Goal: Task Accomplishment & Management: Complete application form

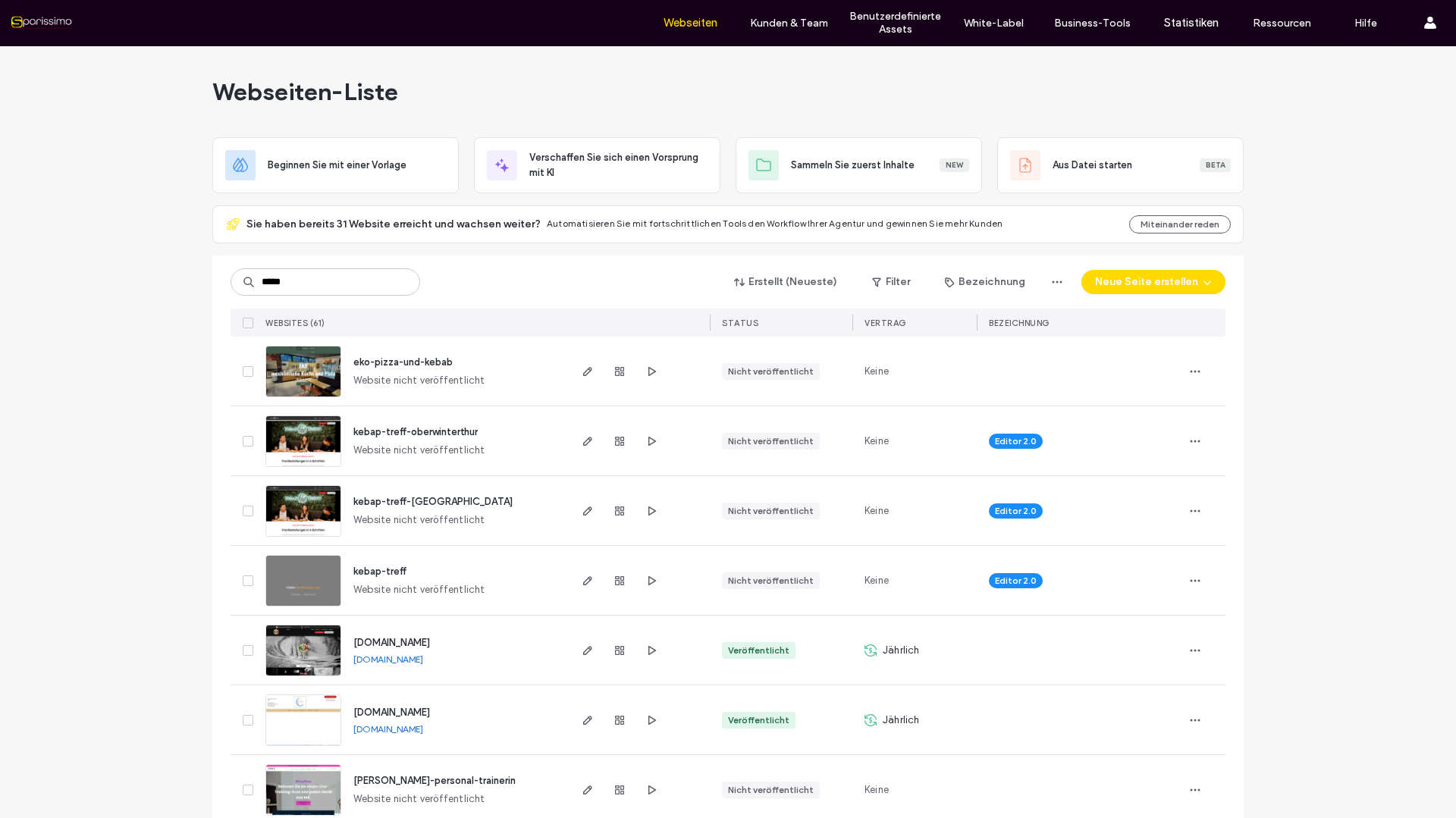
type input "*****"
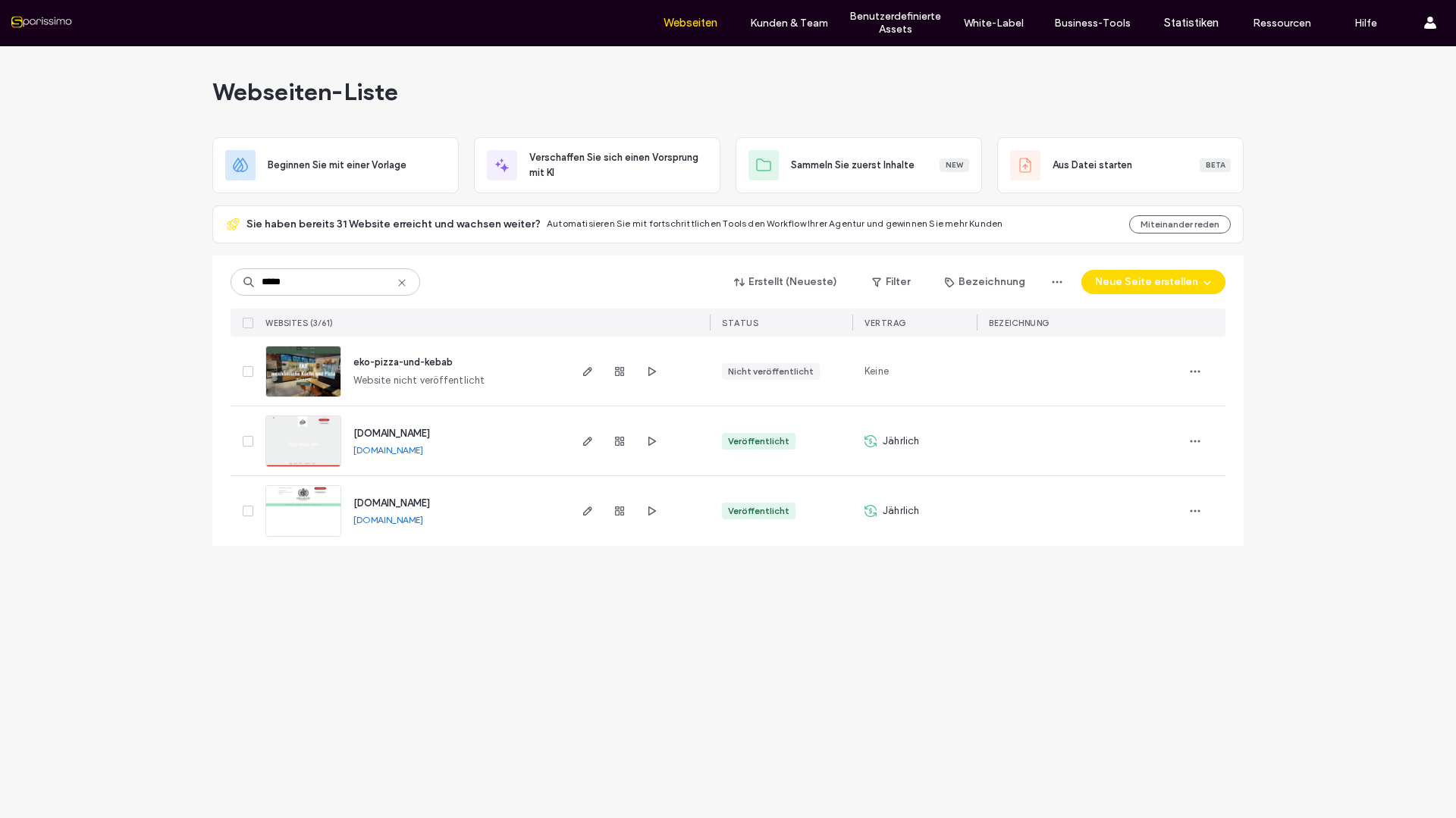
click at [404, 434] on span "[DOMAIN_NAME]" at bounding box center [391, 433] width 76 height 11
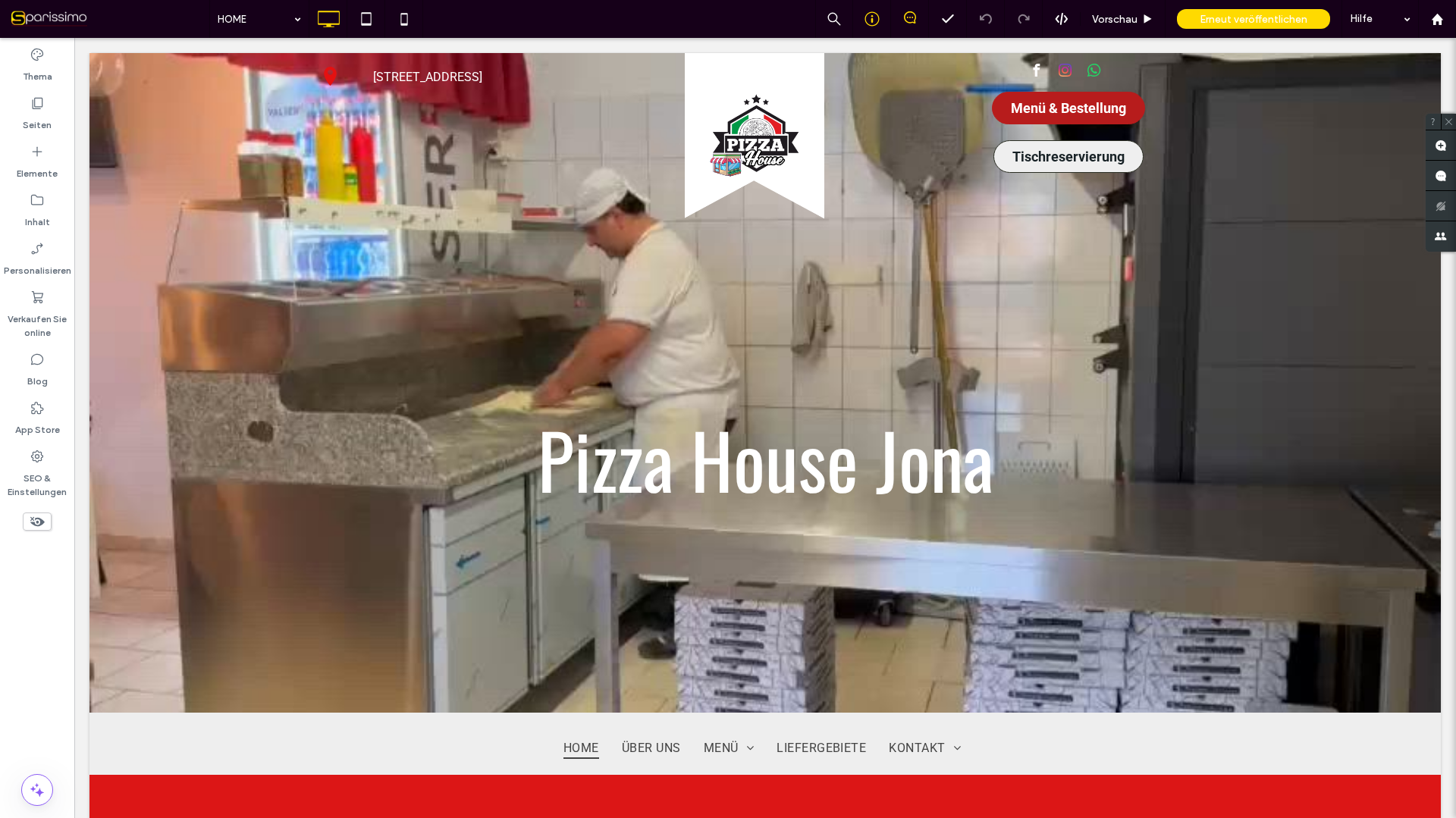
click at [875, 20] on icon at bounding box center [872, 18] width 15 height 15
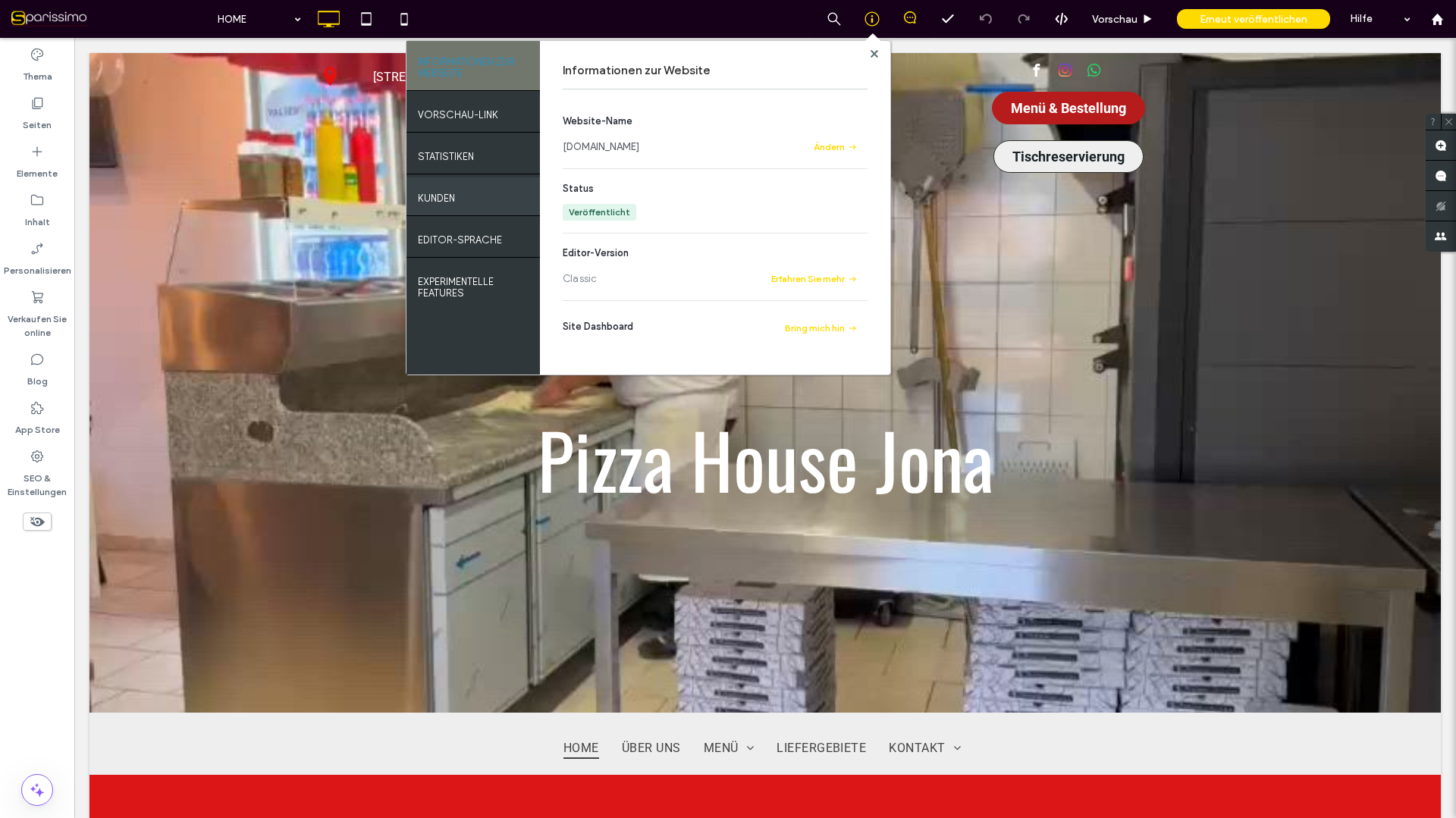
click at [446, 193] on label "Kunden" at bounding box center [436, 194] width 37 height 19
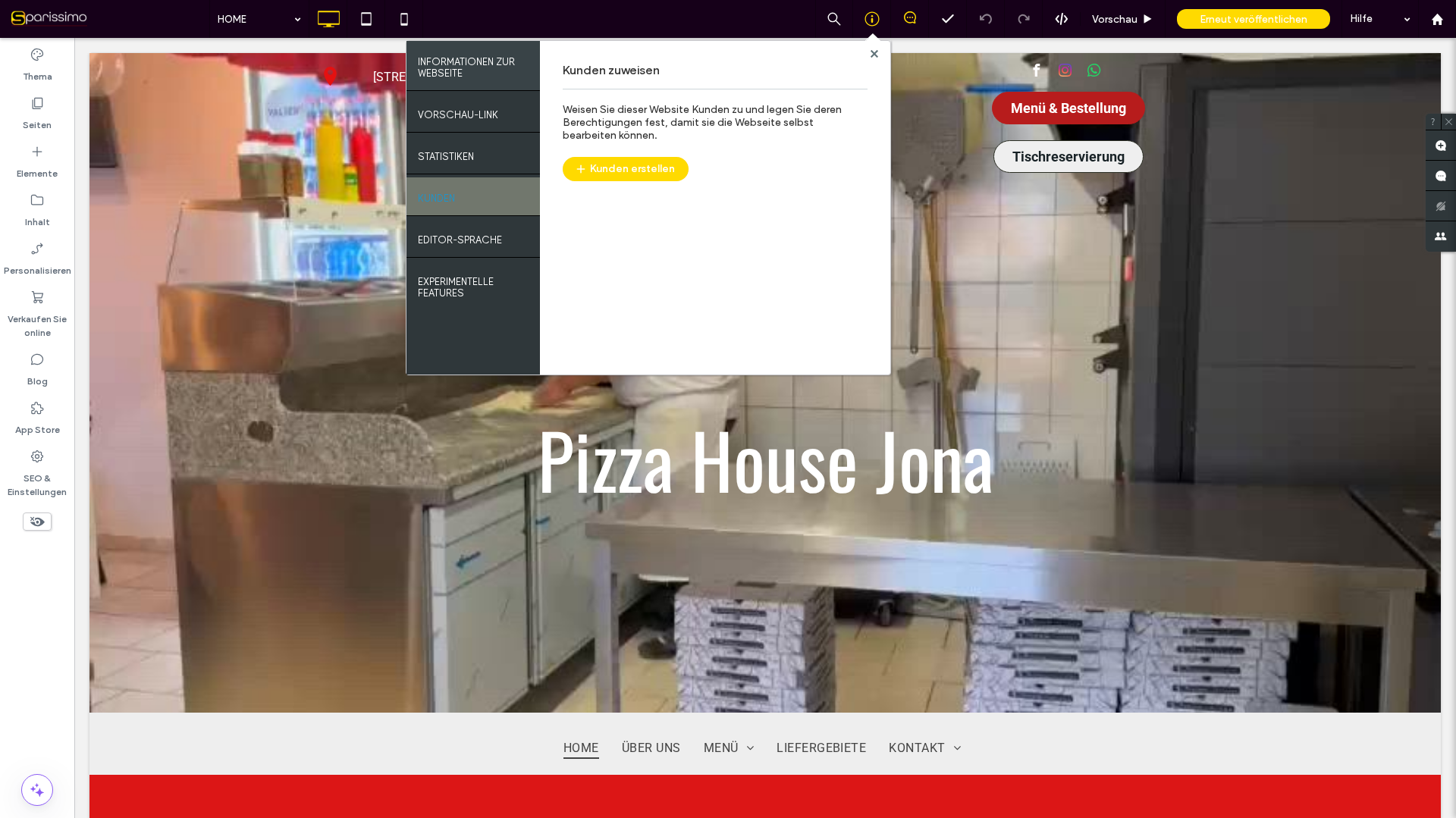
click at [455, 67] on label "INFORMATIONEN ZUR WEBSEITE" at bounding box center [473, 64] width 111 height 31
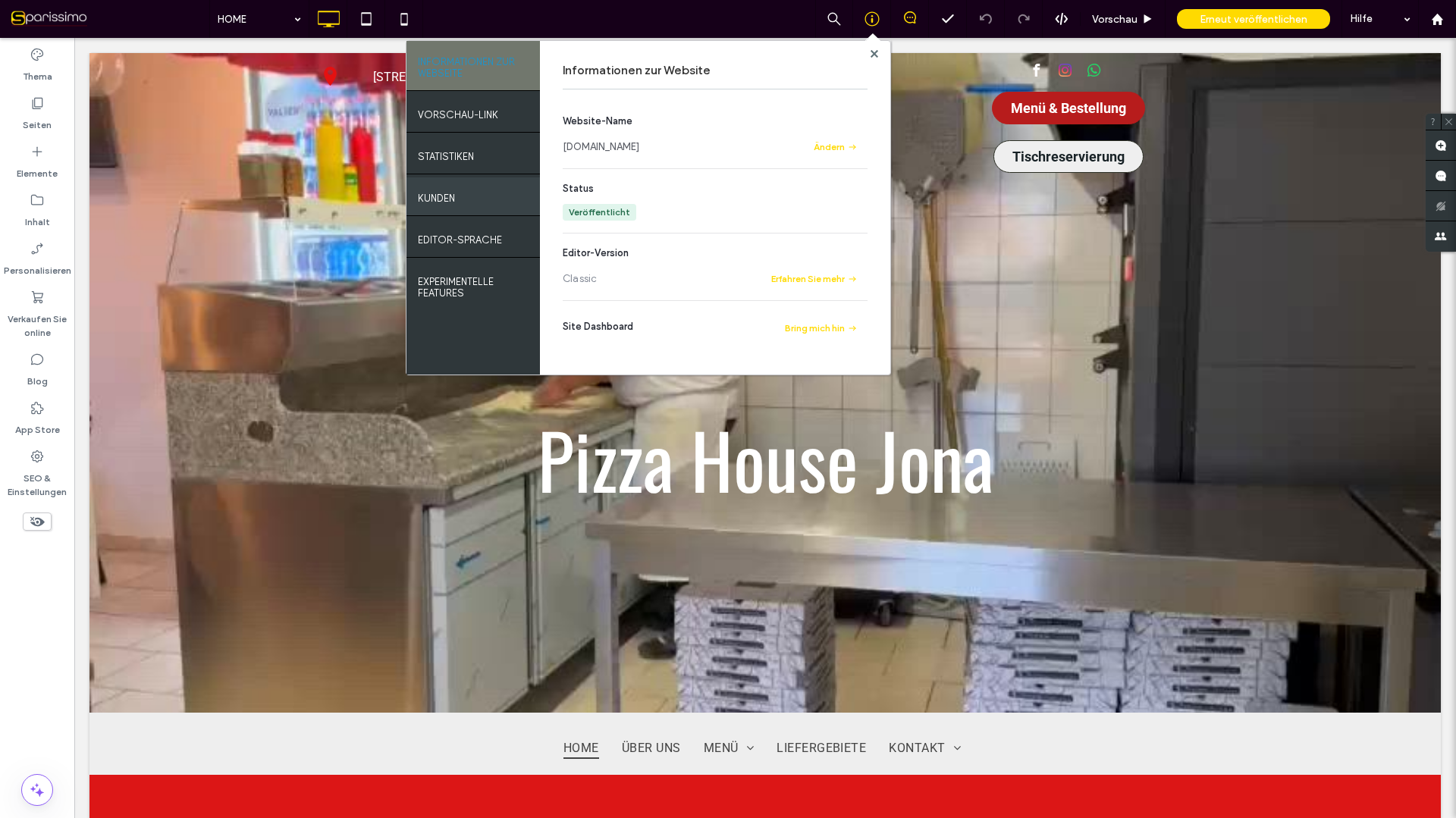
click at [449, 190] on label "Kunden" at bounding box center [436, 194] width 37 height 19
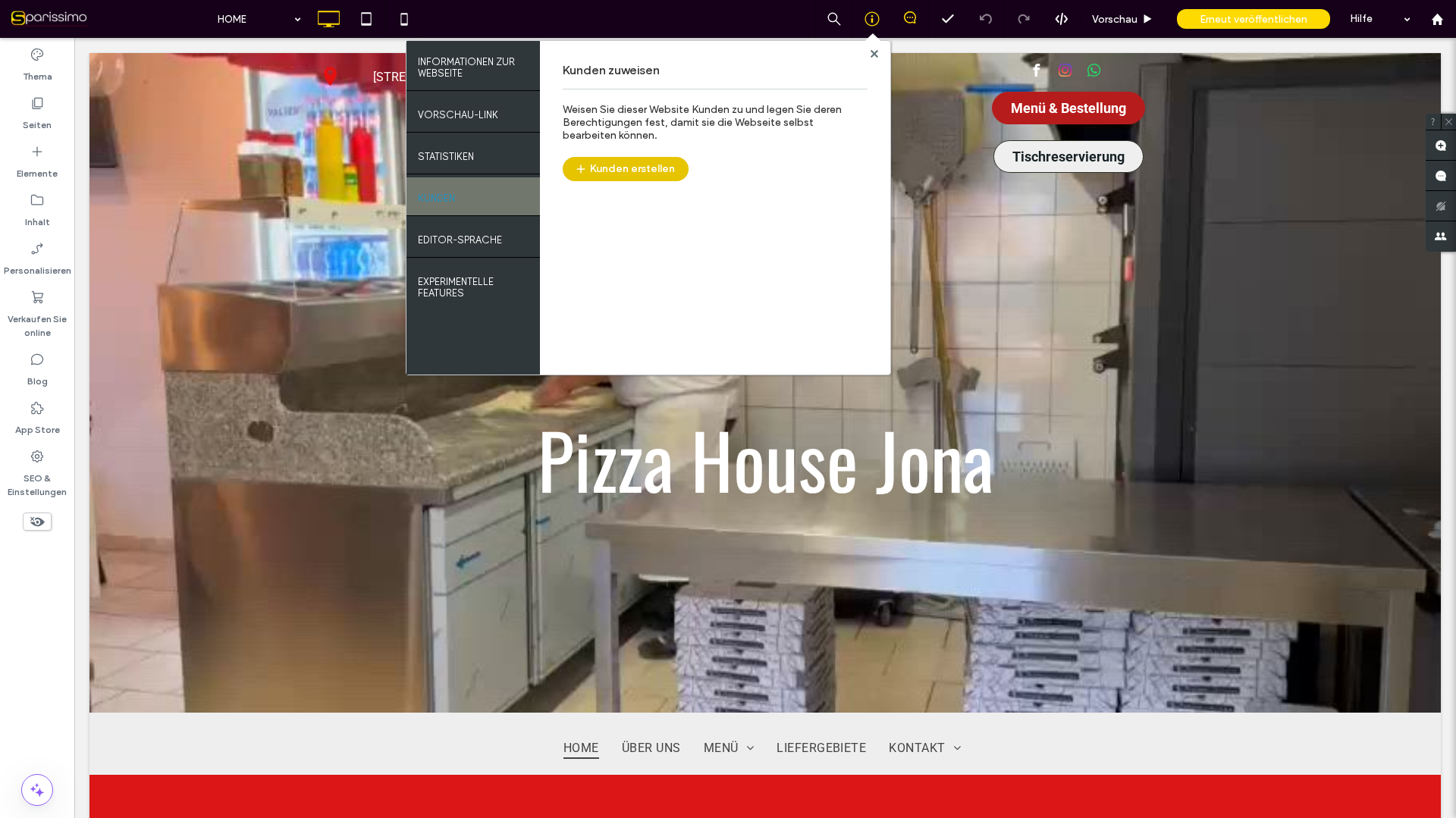
click at [629, 166] on button "Kunden erstellen" at bounding box center [625, 169] width 126 height 24
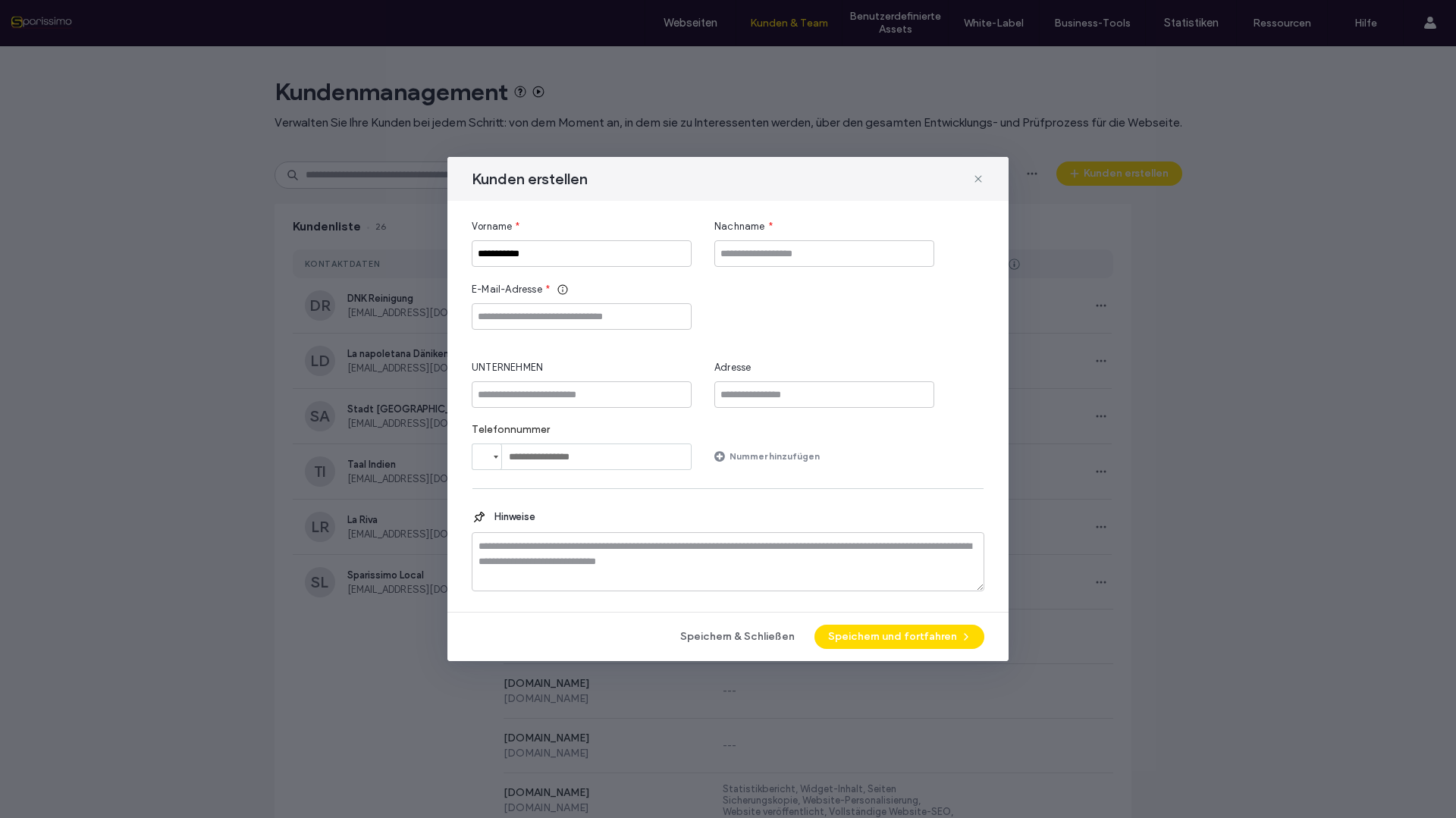
type input "**********"
type input "****"
type input "**********"
click at [555, 391] on input "UNTERNEHMEN" at bounding box center [582, 395] width 220 height 27
type input "**********"
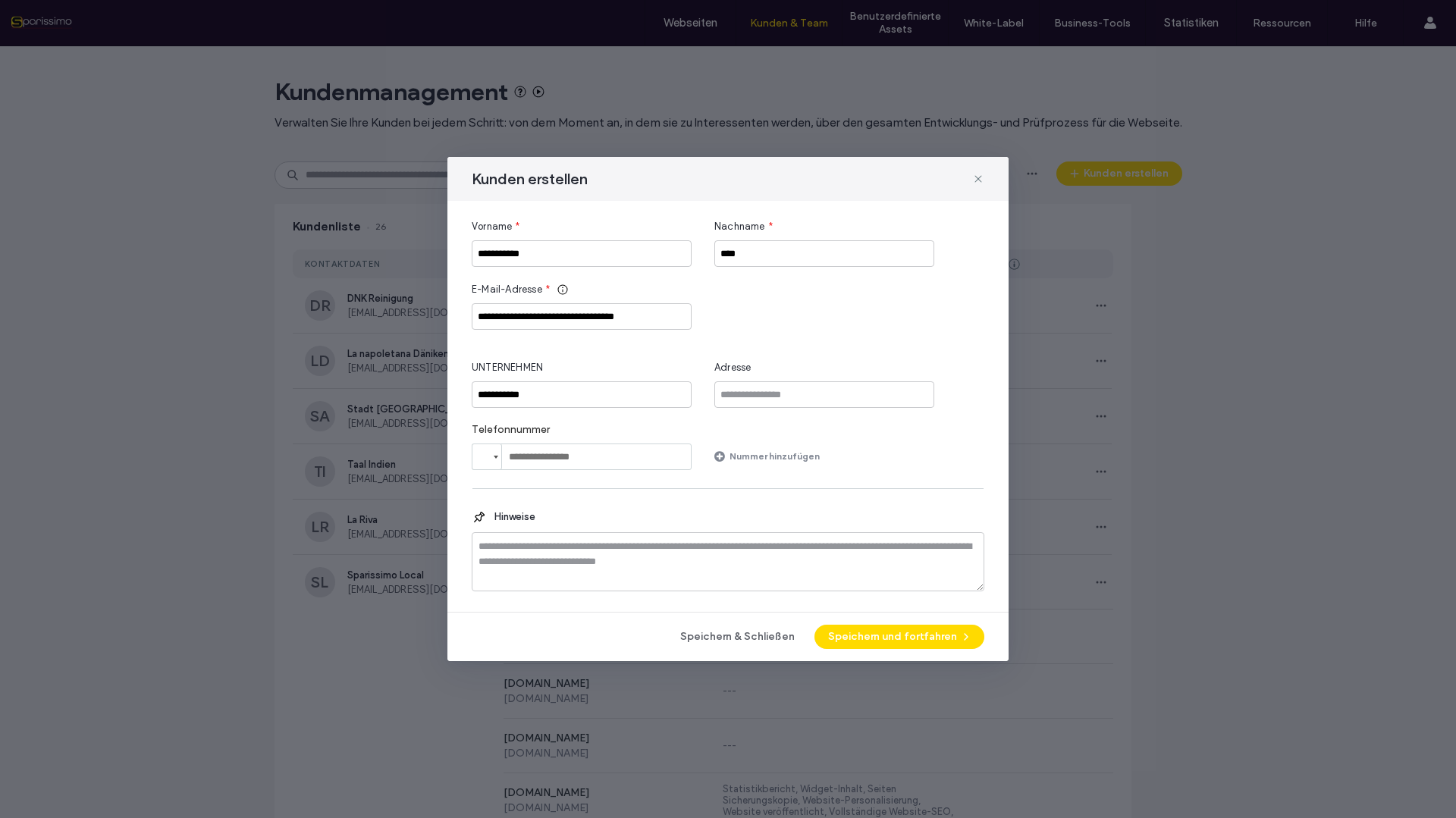
click at [807, 311] on div "**********" at bounding box center [728, 306] width 513 height 48
click at [654, 197] on div "Kunden erstellen" at bounding box center [728, 179] width 561 height 44
click at [688, 190] on div "Kunden erstellen" at bounding box center [728, 179] width 561 height 44
click at [828, 190] on div "Kunden erstellen" at bounding box center [728, 179] width 561 height 44
click at [617, 191] on div "Kunden erstellen" at bounding box center [728, 179] width 561 height 44
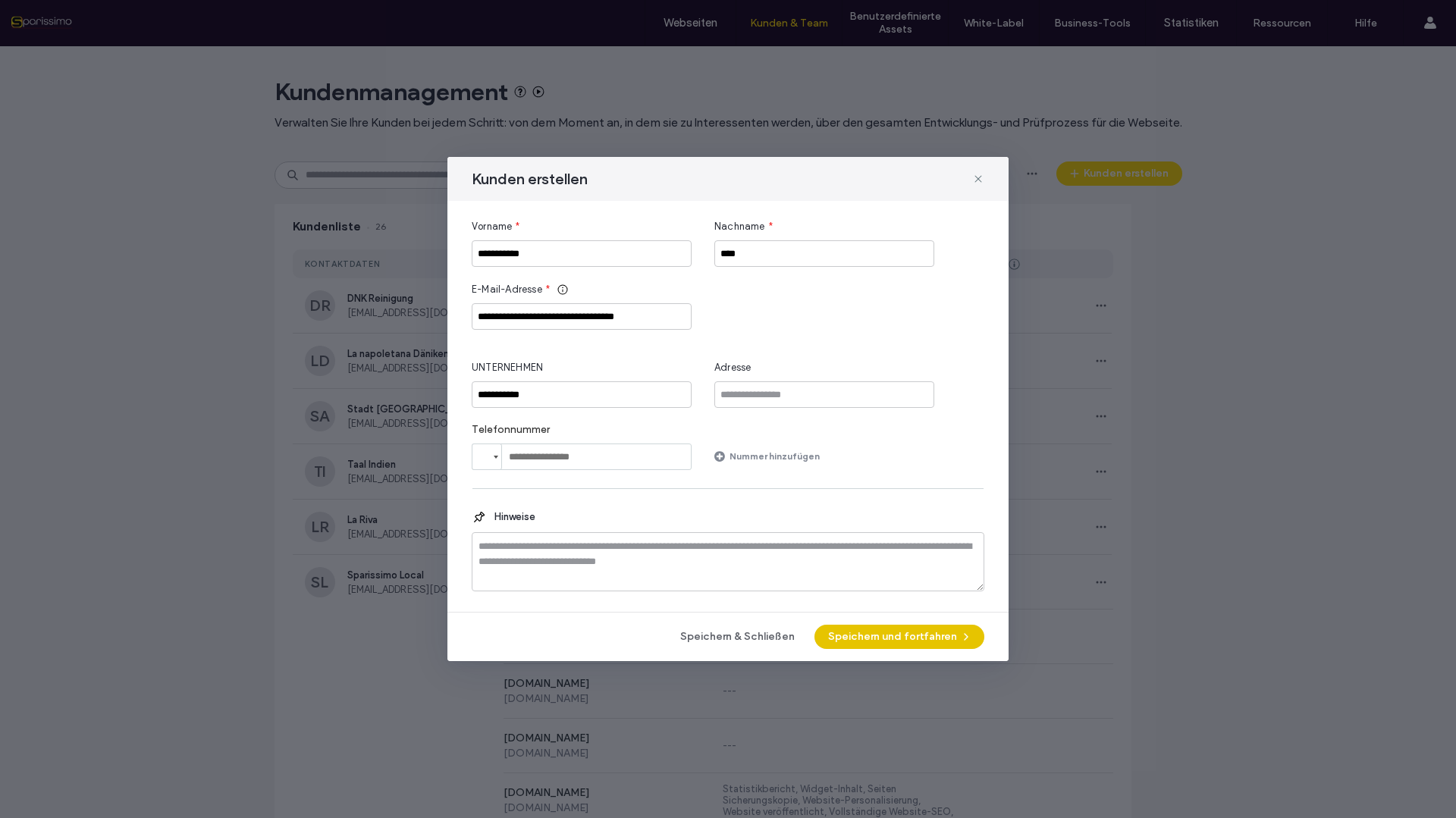
click at [908, 635] on button "Speichern und fortfahren" at bounding box center [899, 636] width 170 height 24
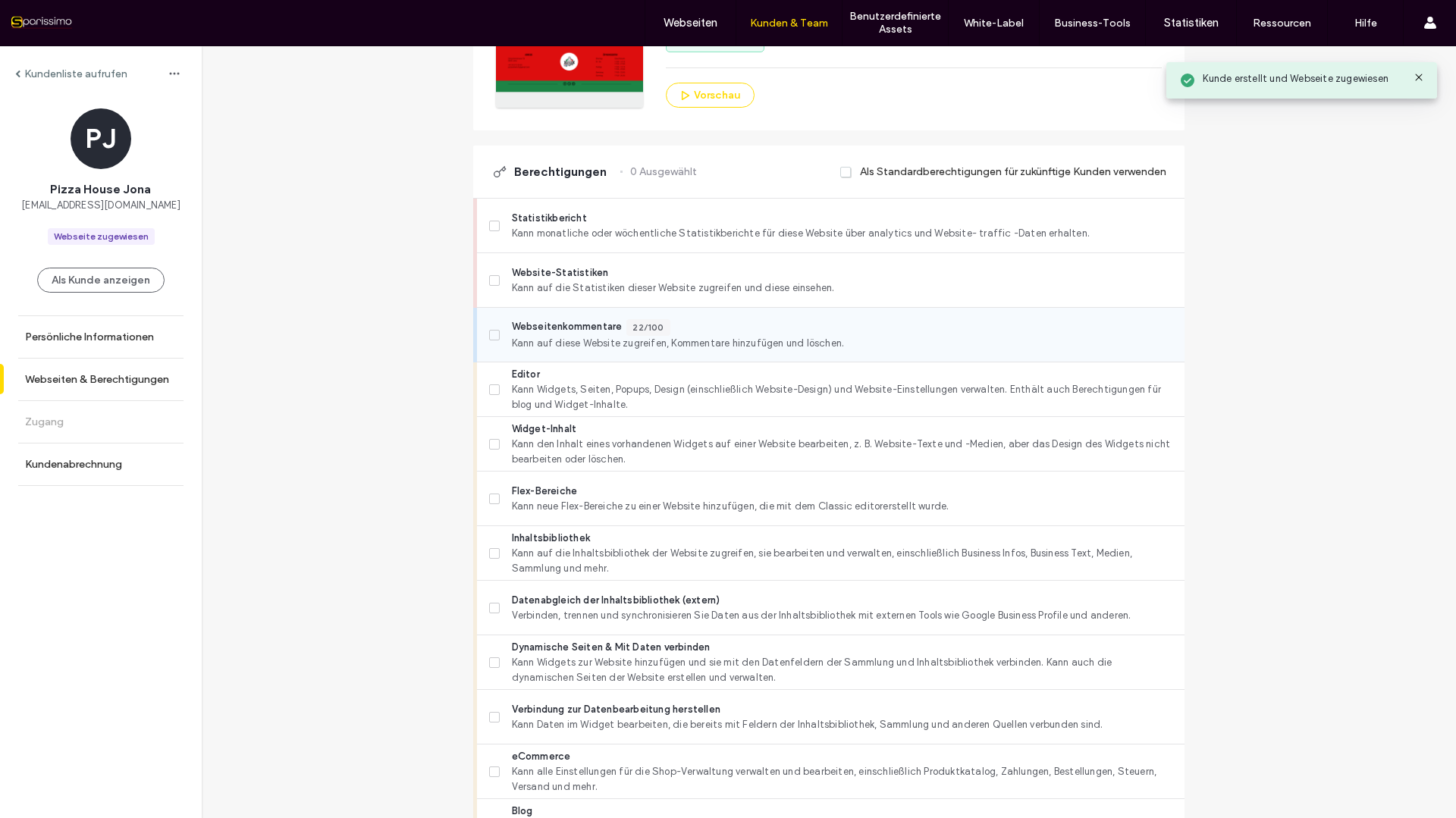
scroll to position [304, 0]
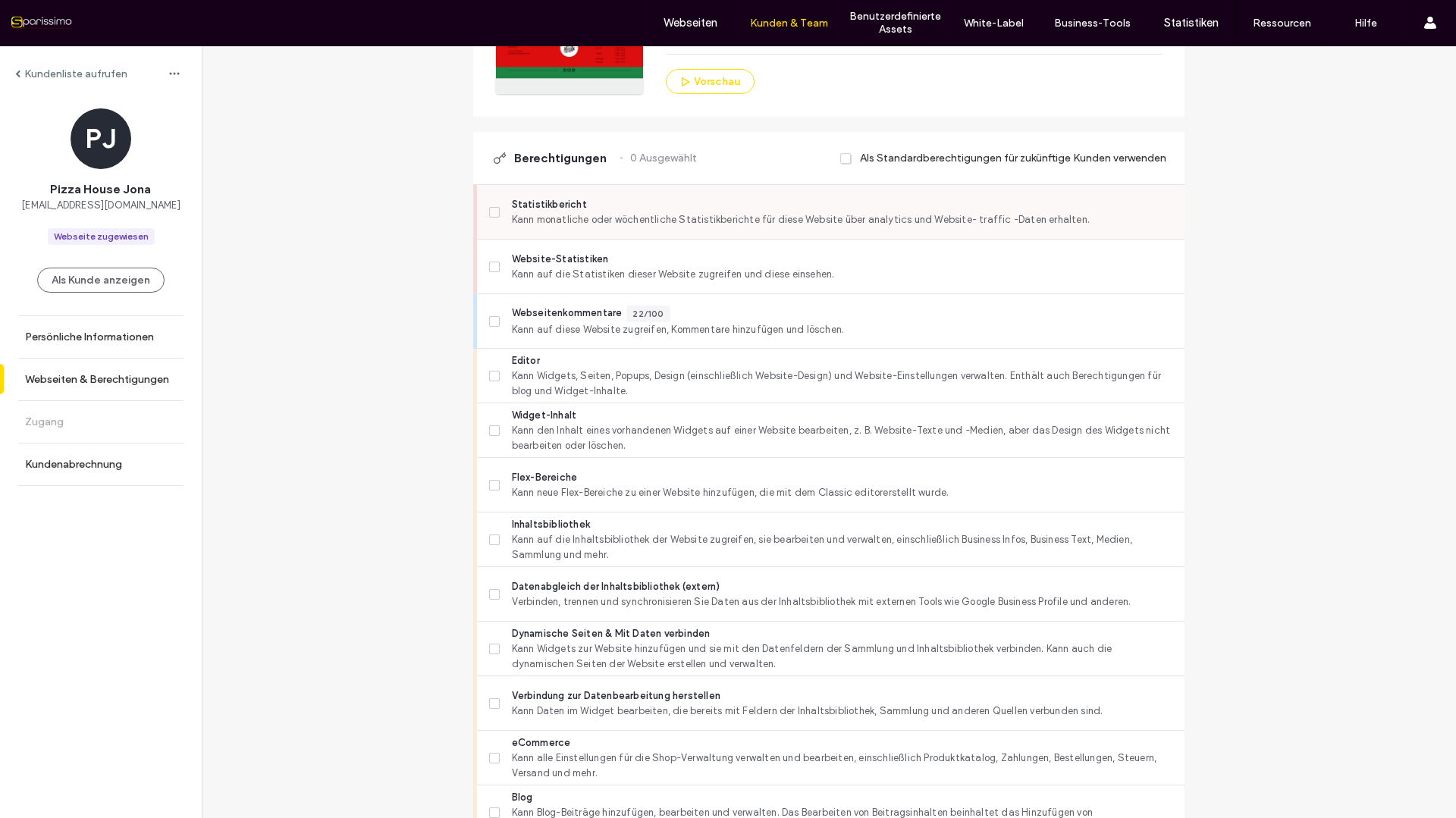
click at [489, 205] on label "Statistikbericht Kann monatliche oder wöchentliche Statistikberichte für diese …" at bounding box center [831, 212] width 684 height 31
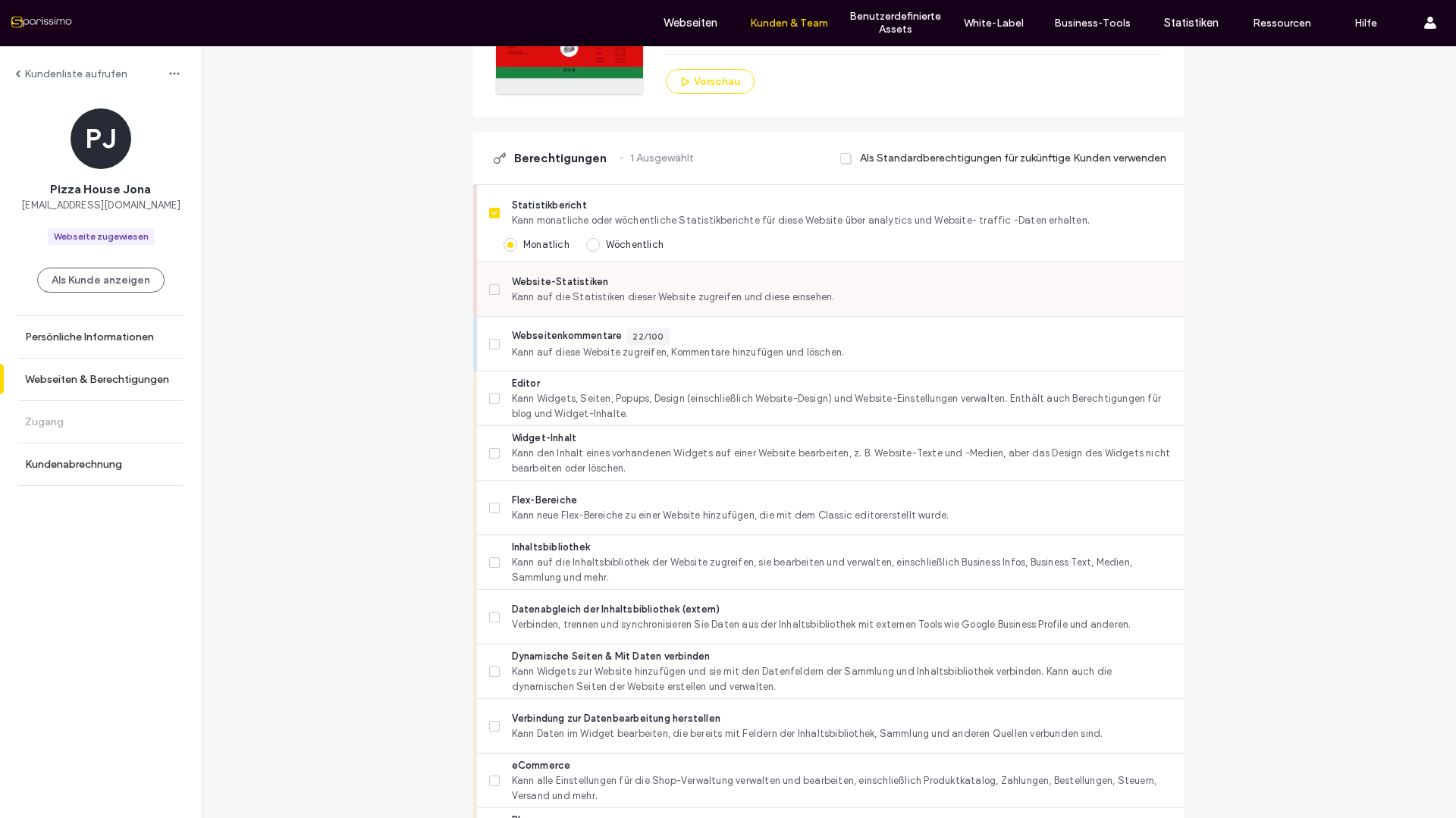
click at [494, 290] on span at bounding box center [494, 289] width 10 height 10
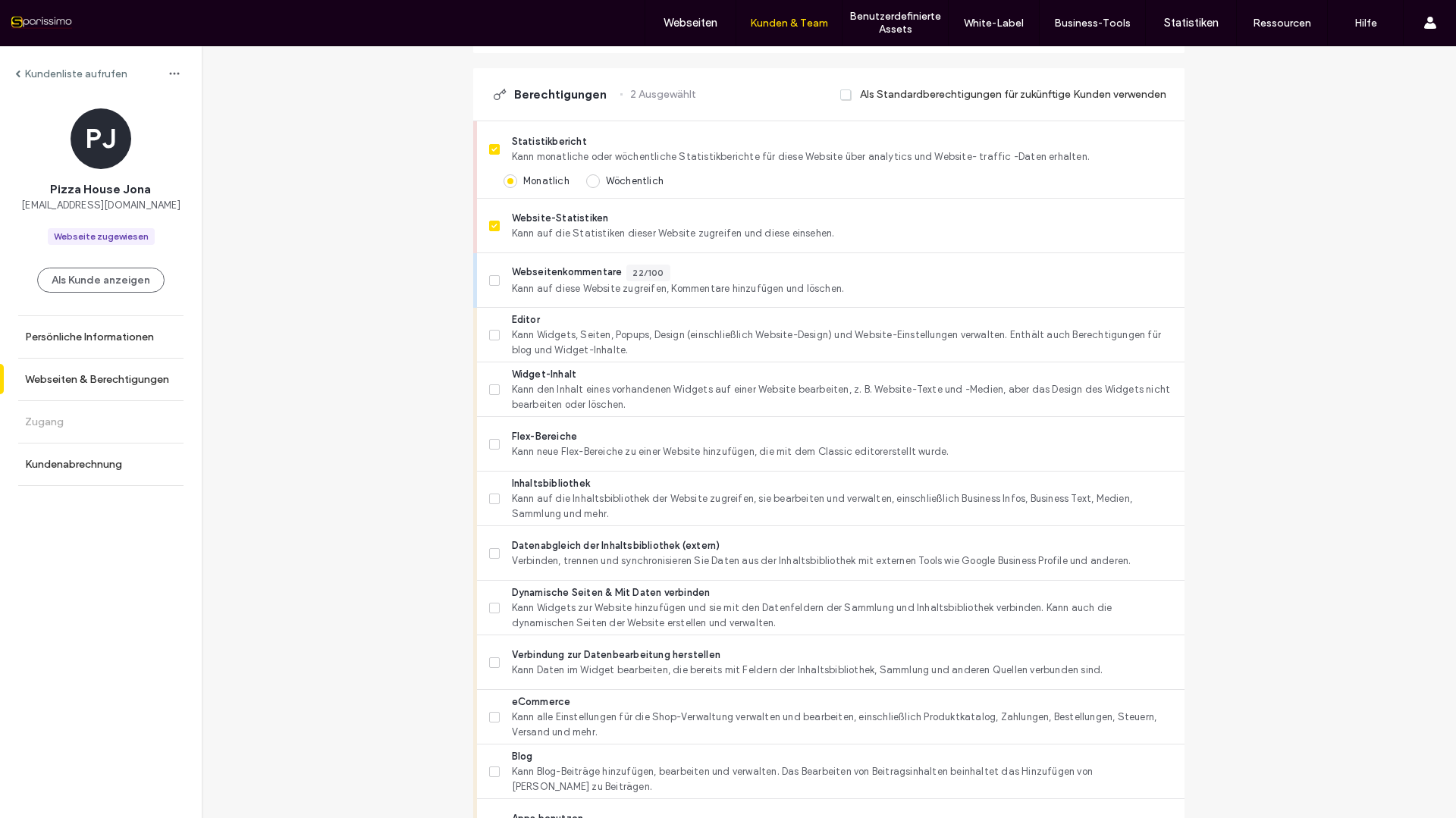
scroll to position [455, 0]
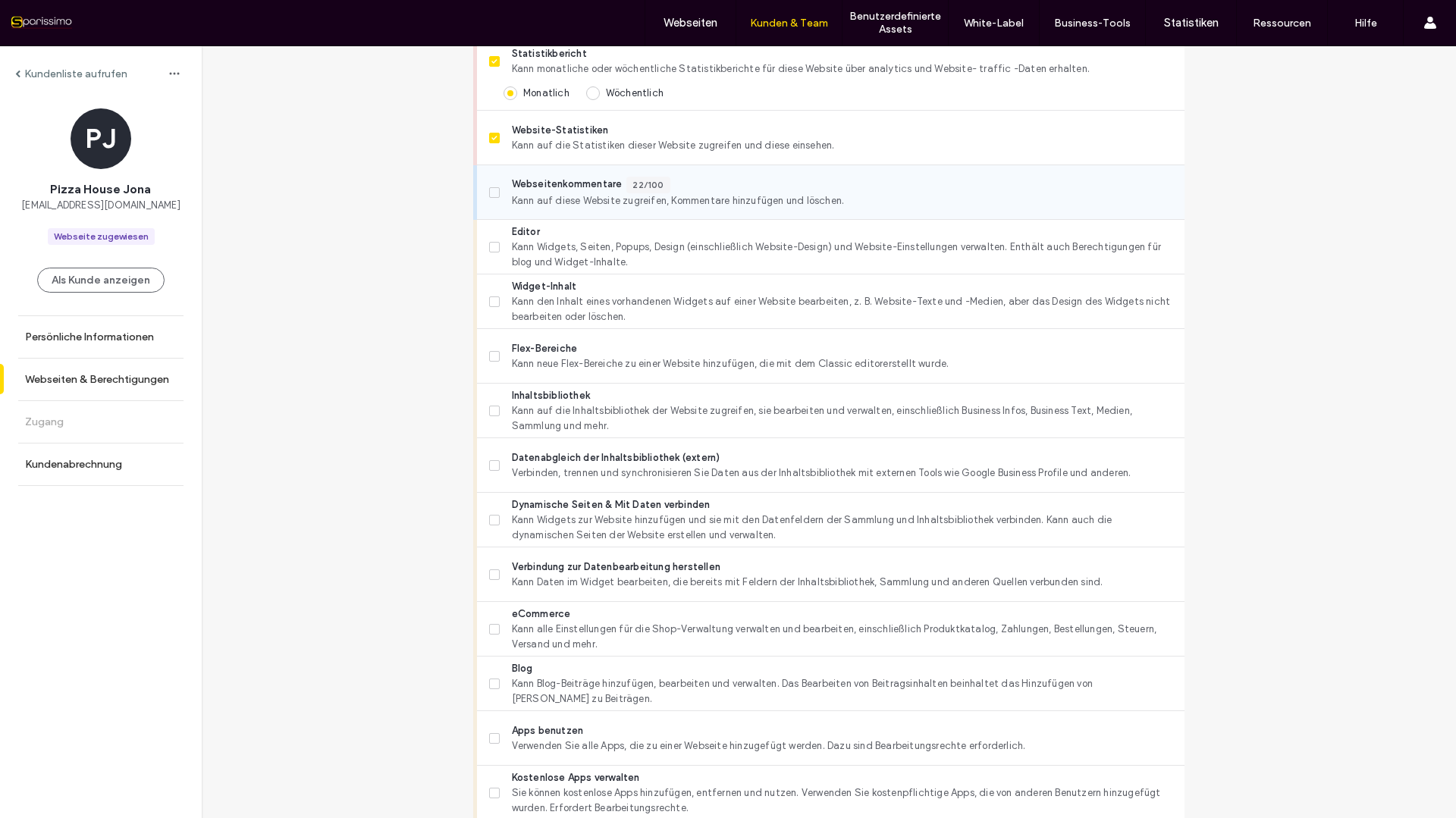
click at [494, 190] on span at bounding box center [494, 192] width 10 height 10
click at [489, 252] on label "Editor Kann Widgets, Seiten, Popups, Design (einschließlich Website-Design) und…" at bounding box center [831, 247] width 684 height 46
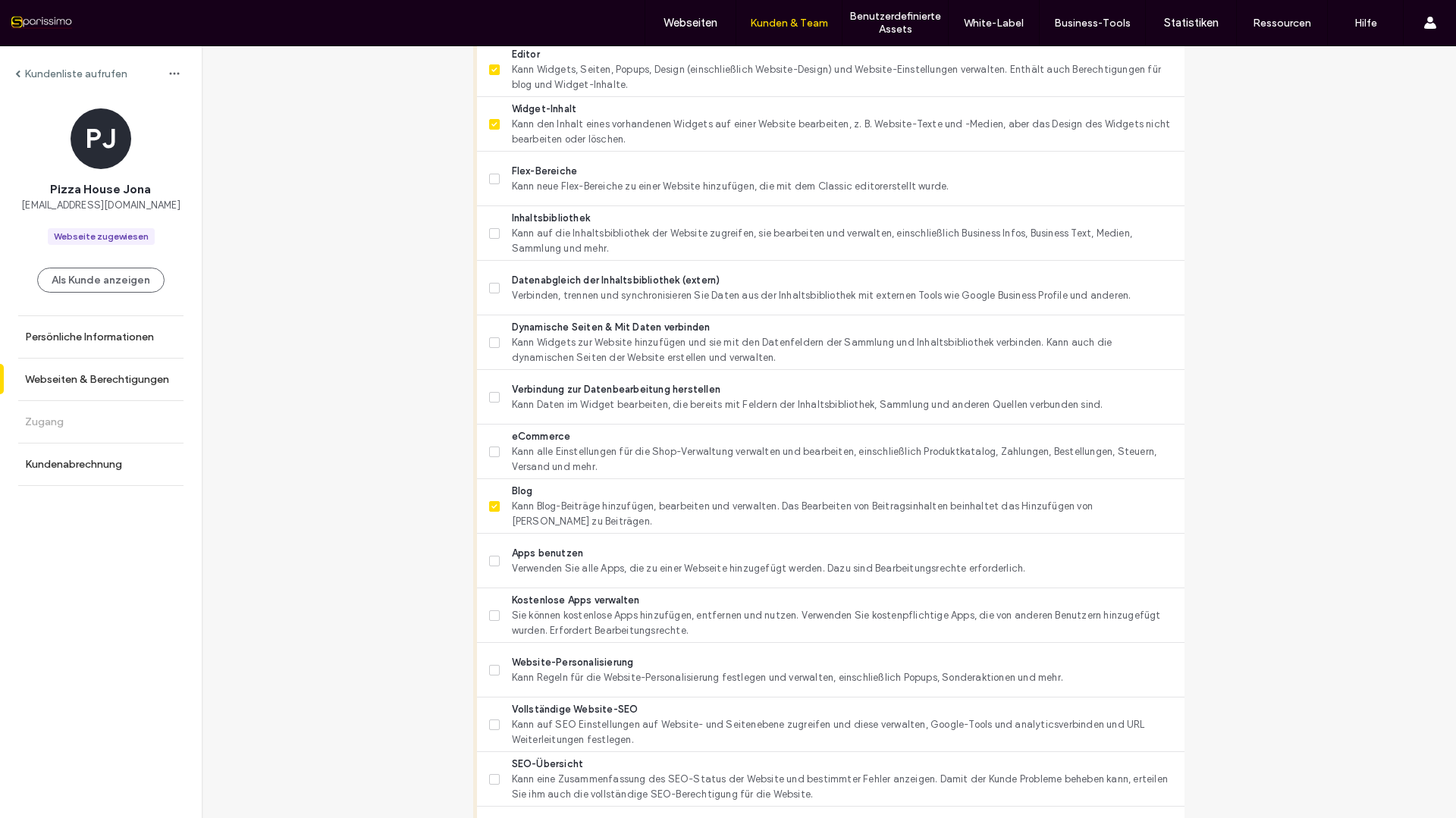
scroll to position [606, 0]
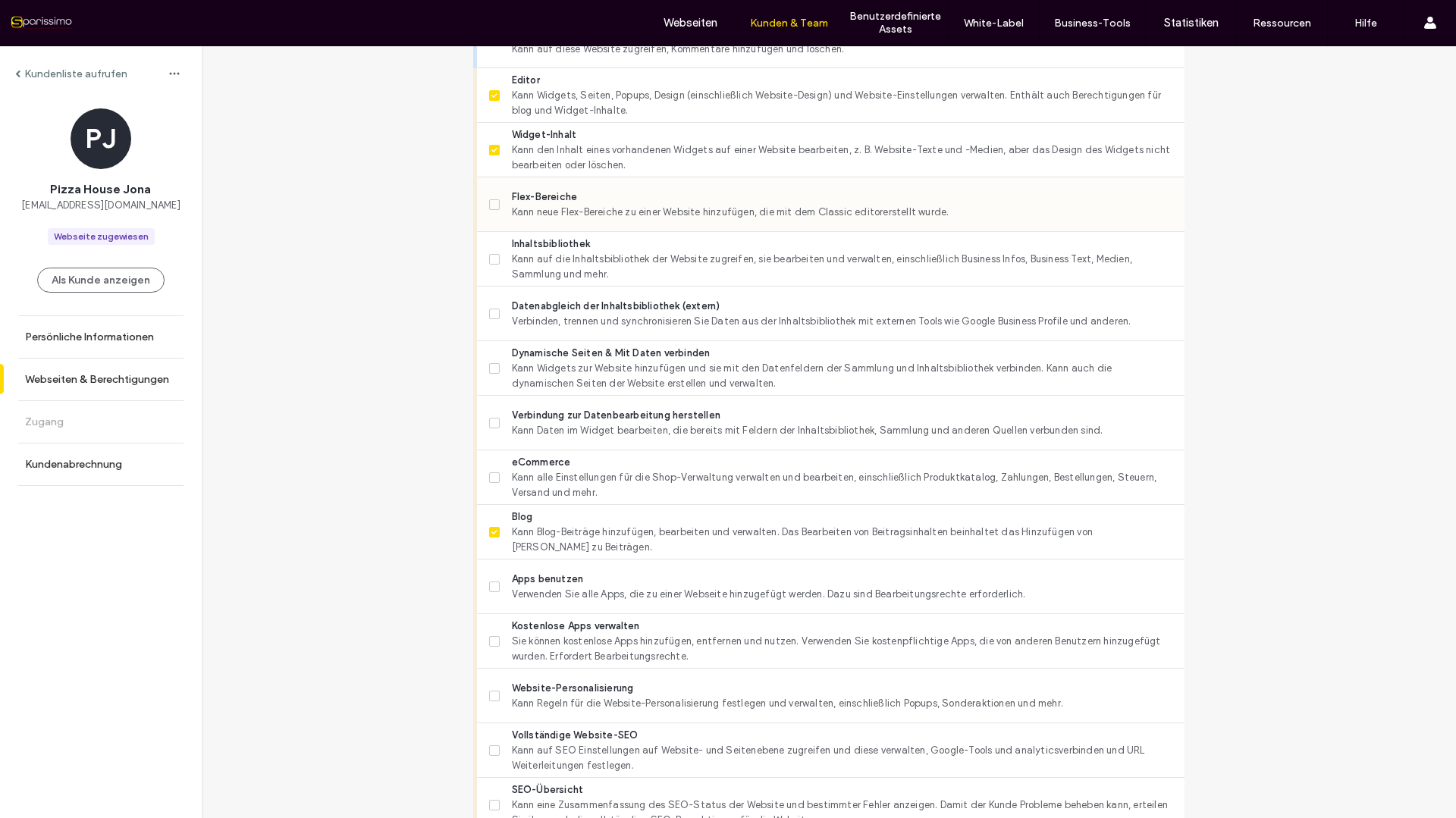
click at [492, 204] on icon at bounding box center [495, 204] width 6 height 5
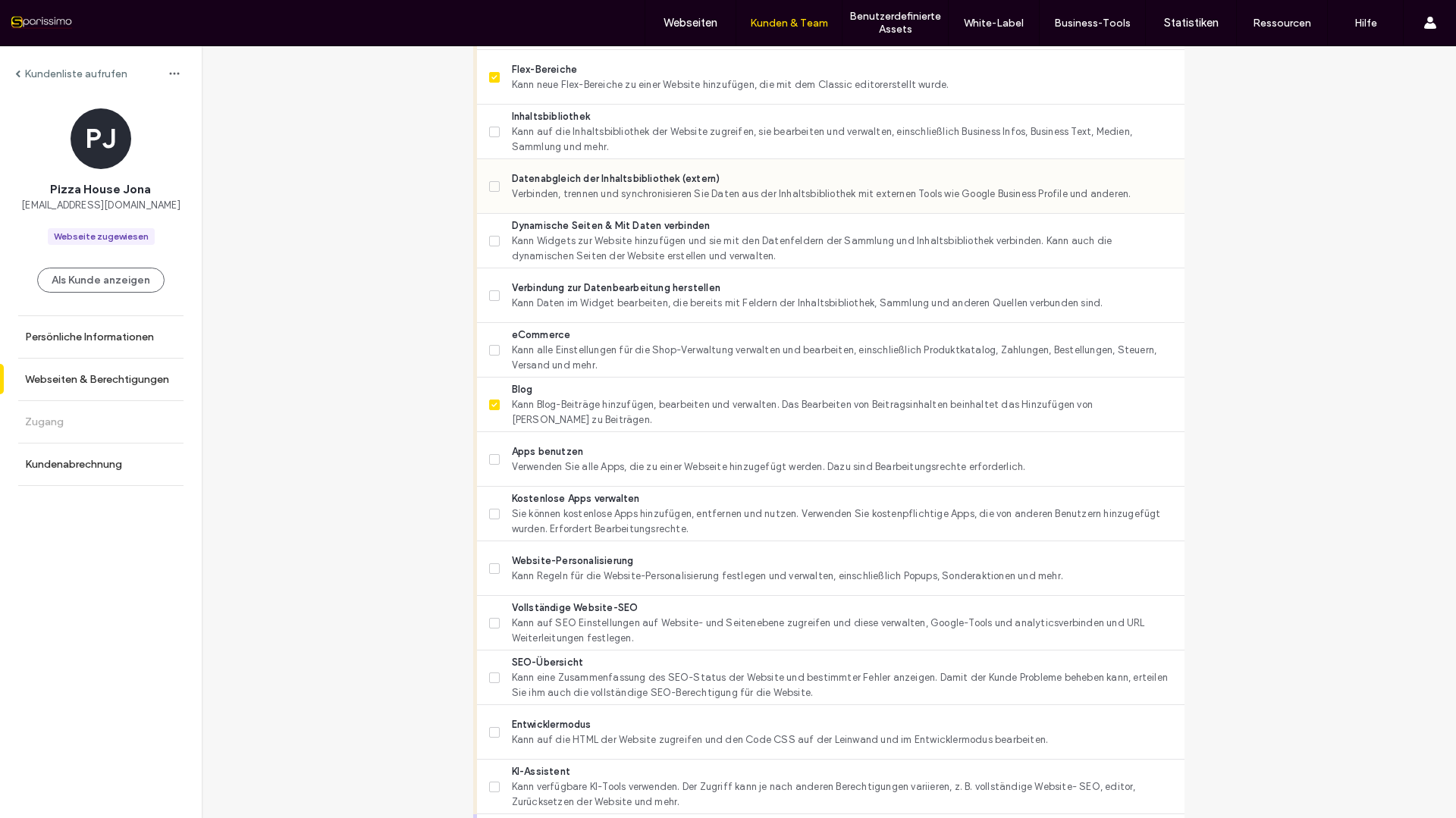
scroll to position [758, 0]
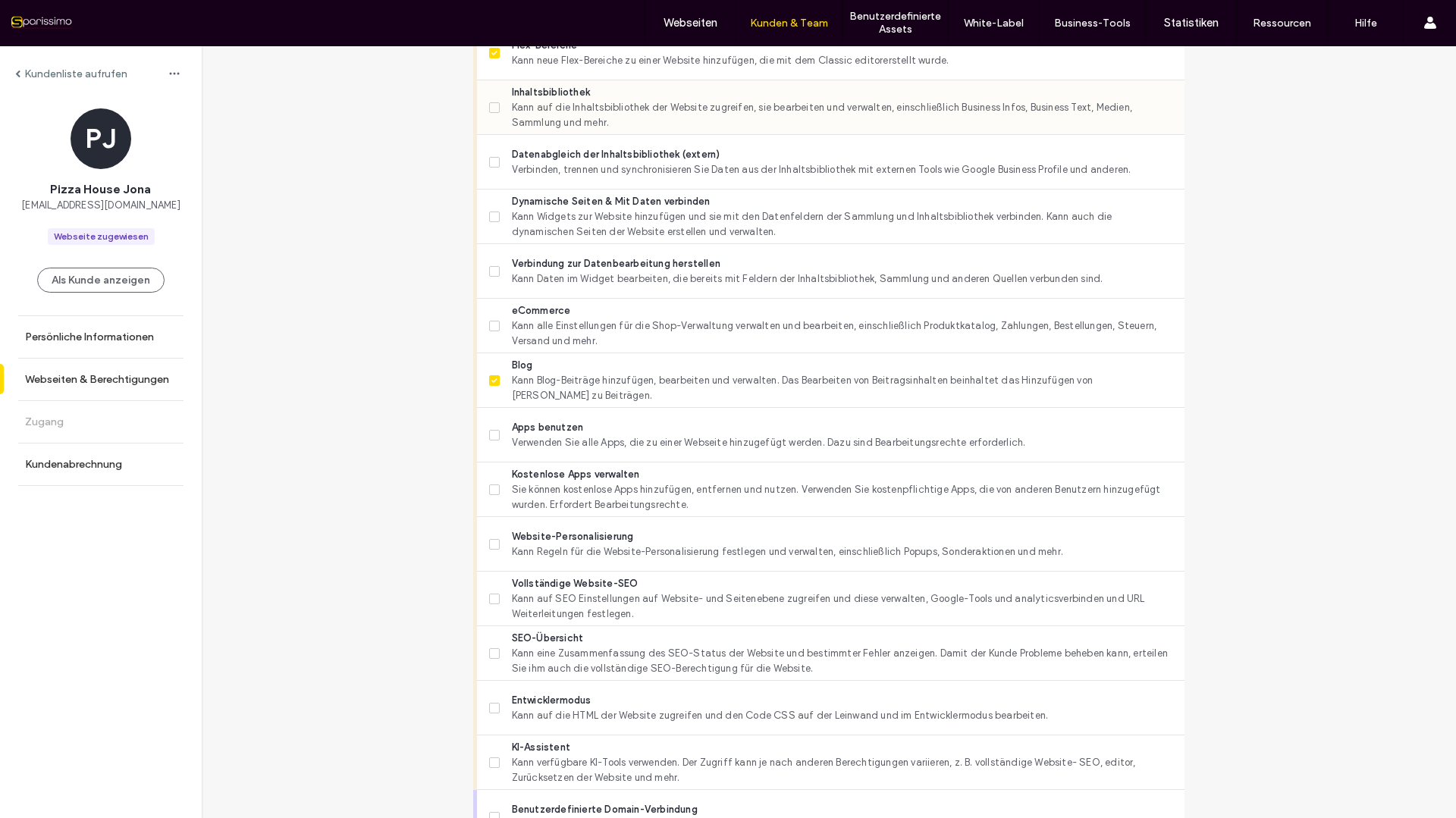
click at [489, 112] on span at bounding box center [494, 107] width 10 height 10
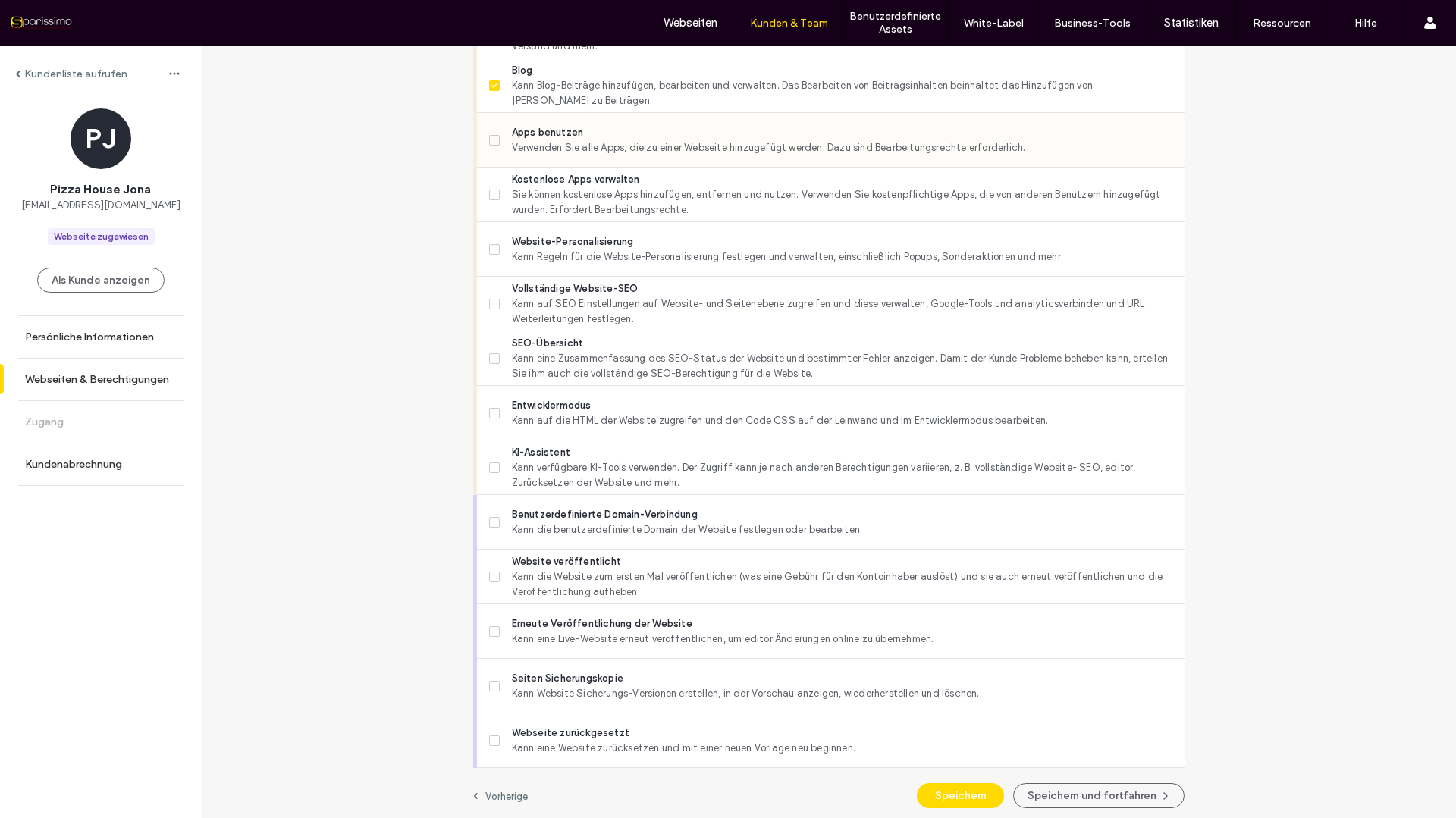
scroll to position [1059, 0]
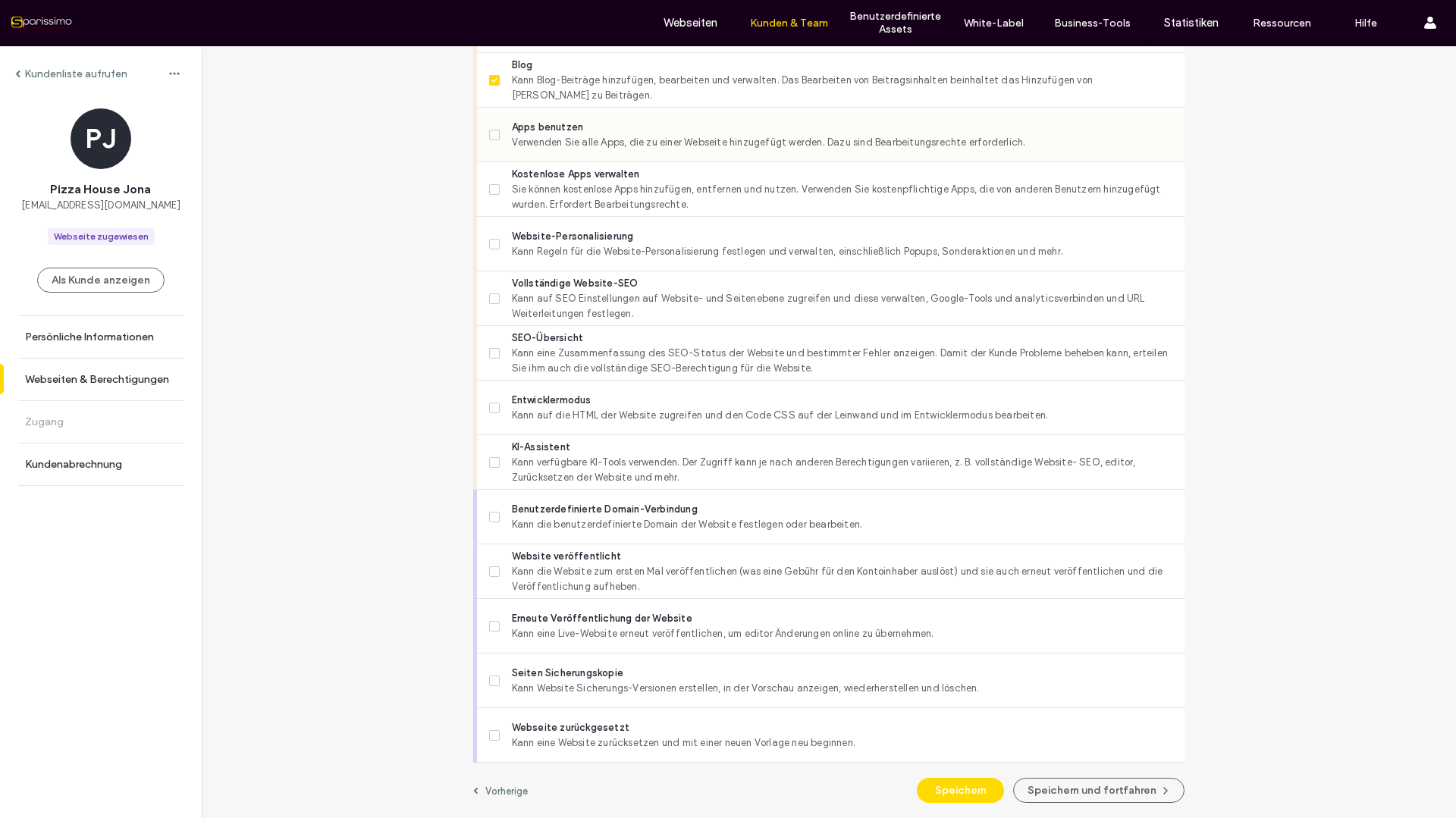
click at [491, 128] on label "Apps benutzen Verwenden Sie alle Apps, die zu einer Webseite hinzugefügt werden…" at bounding box center [831, 134] width 684 height 31
click at [491, 139] on span at bounding box center [494, 134] width 10 height 10
click at [489, 186] on span at bounding box center [494, 189] width 10 height 10
click at [489, 304] on label "Vollständige Website-SEO Kann auf SEO Einstellungen auf Website- und Seiteneben…" at bounding box center [831, 299] width 684 height 46
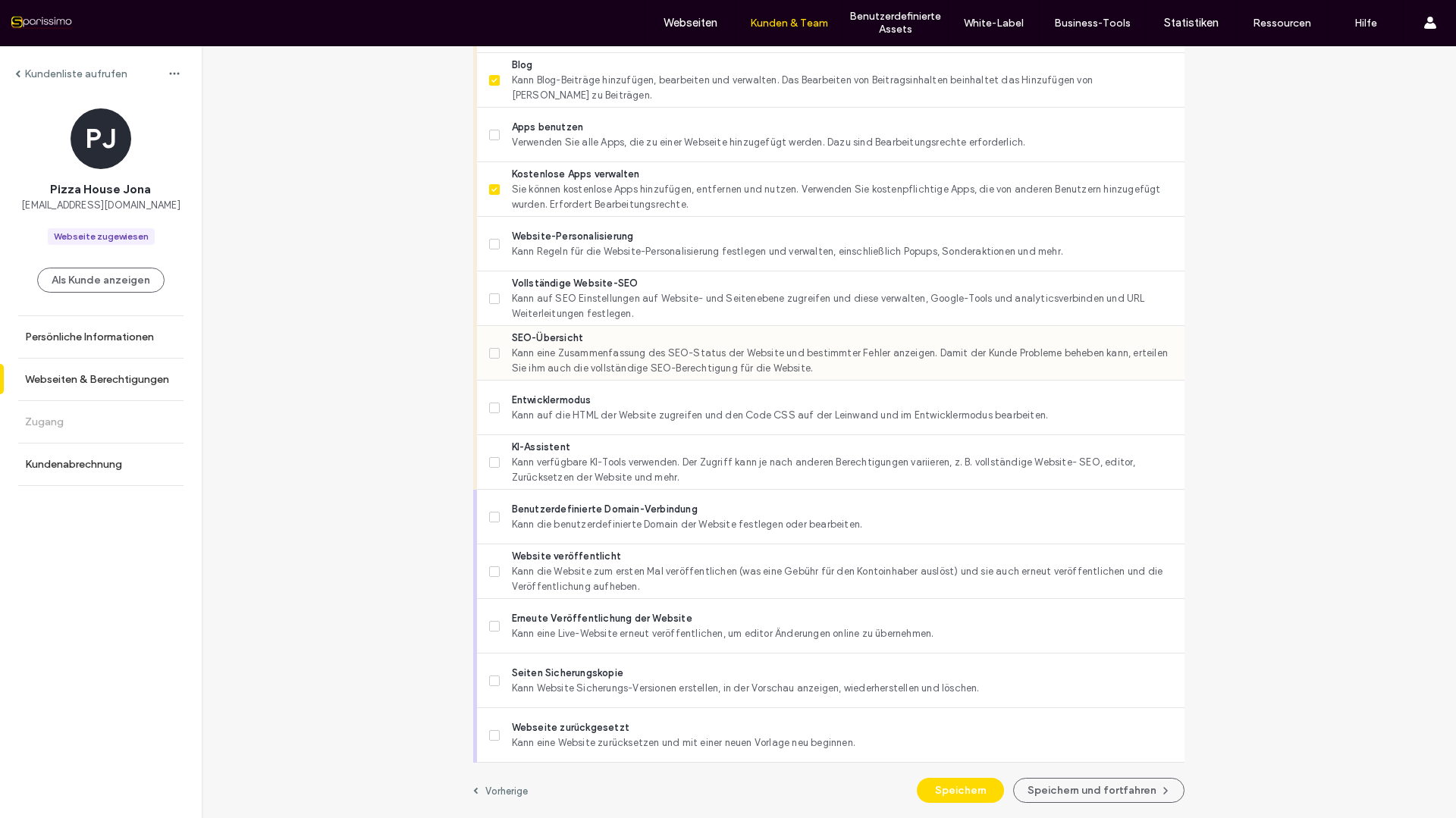
click at [492, 352] on icon at bounding box center [494, 353] width 6 height 5
click at [492, 300] on icon at bounding box center [495, 299] width 6 height 5
click at [492, 573] on icon at bounding box center [495, 572] width 6 height 5
click at [1141, 790] on button "Speichern und fortfahren" at bounding box center [1099, 790] width 171 height 25
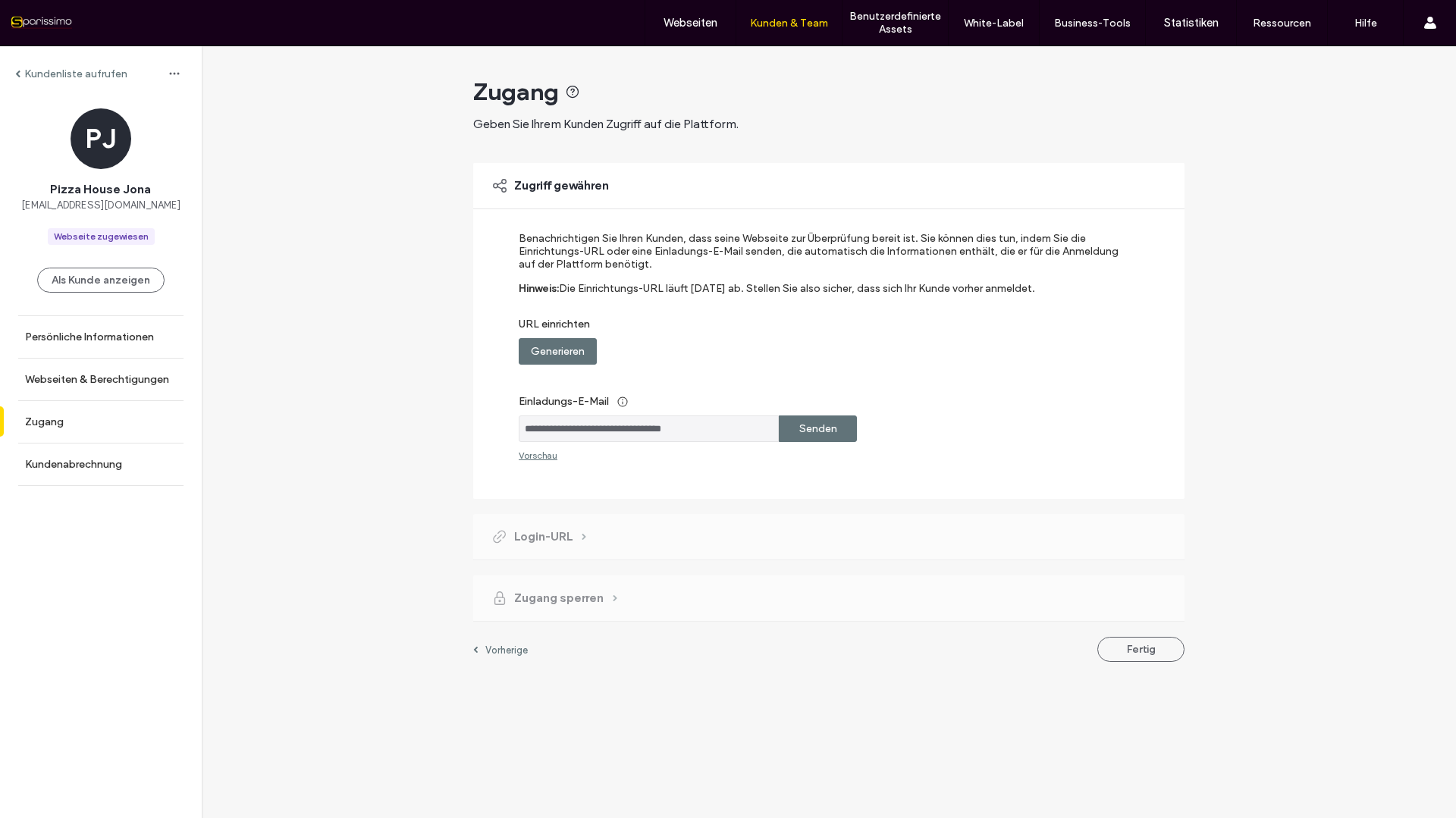
click at [539, 351] on label "Generieren" at bounding box center [558, 352] width 53 height 28
click at [835, 350] on label "Kopieren" at bounding box center [818, 352] width 44 height 28
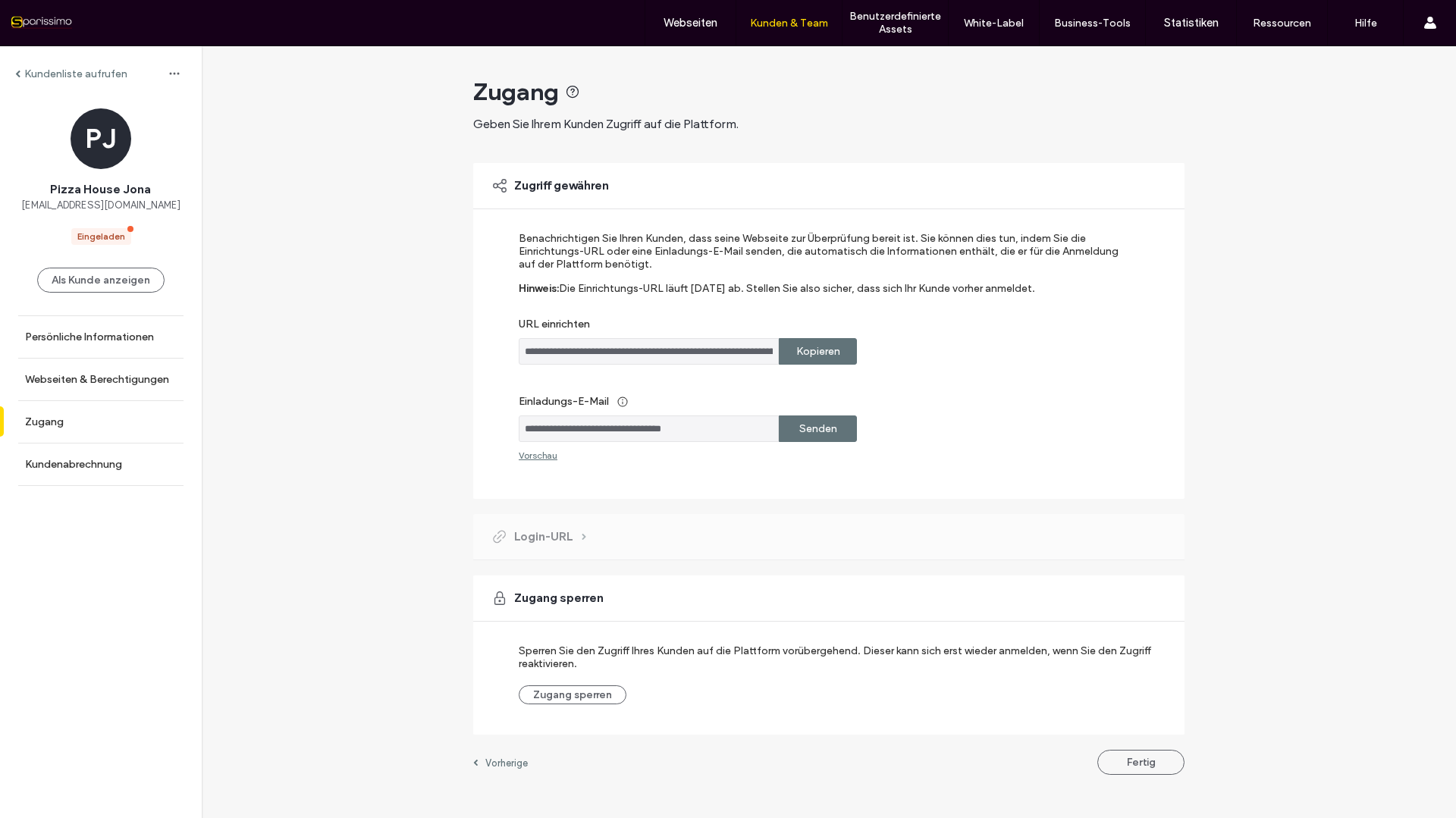
drag, startPoint x: 1145, startPoint y: 765, endPoint x: 1152, endPoint y: 765, distance: 7.0
click at [1145, 765] on button "Fertig" at bounding box center [1141, 762] width 87 height 25
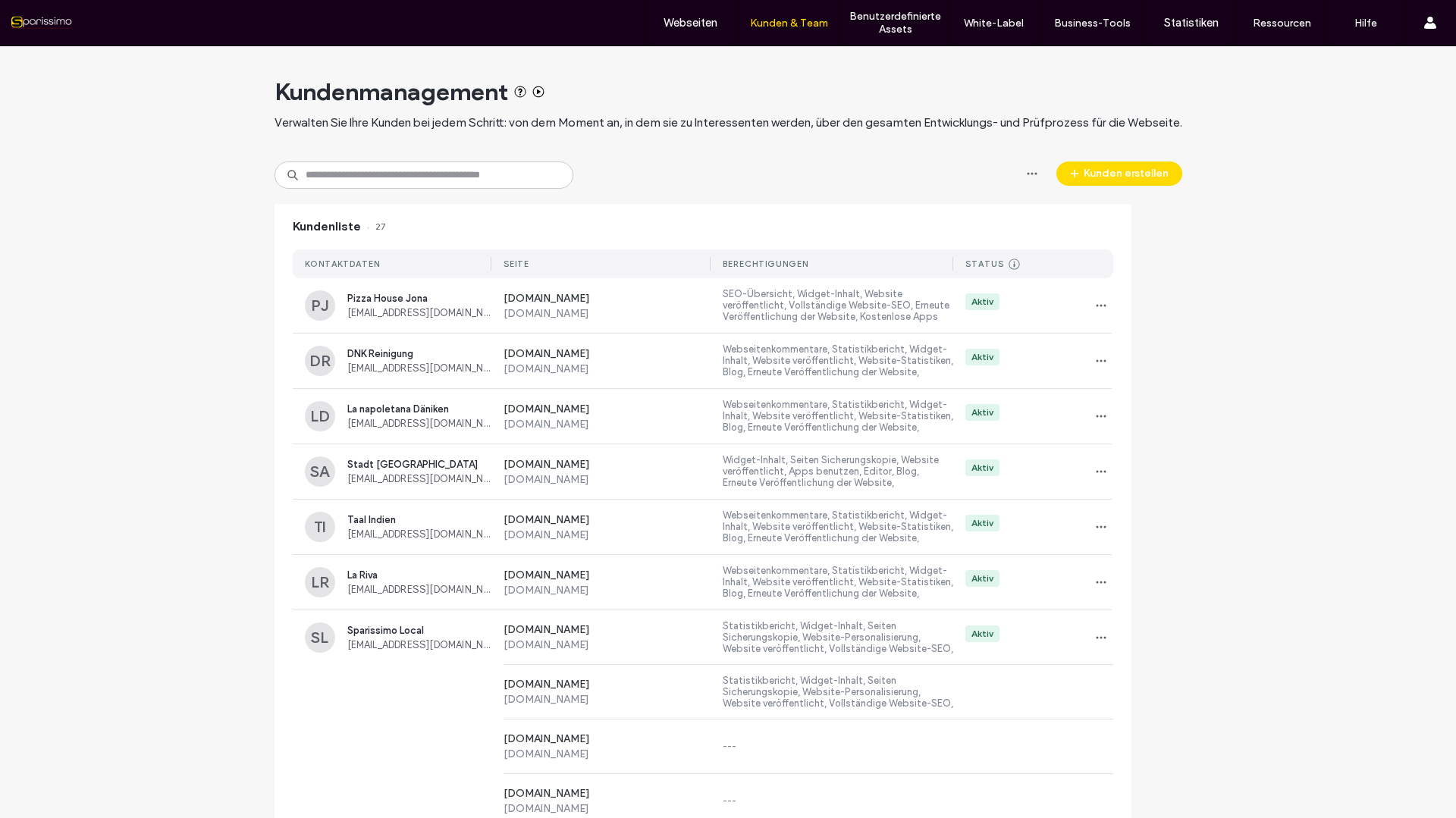
click at [338, 176] on input at bounding box center [424, 175] width 299 height 28
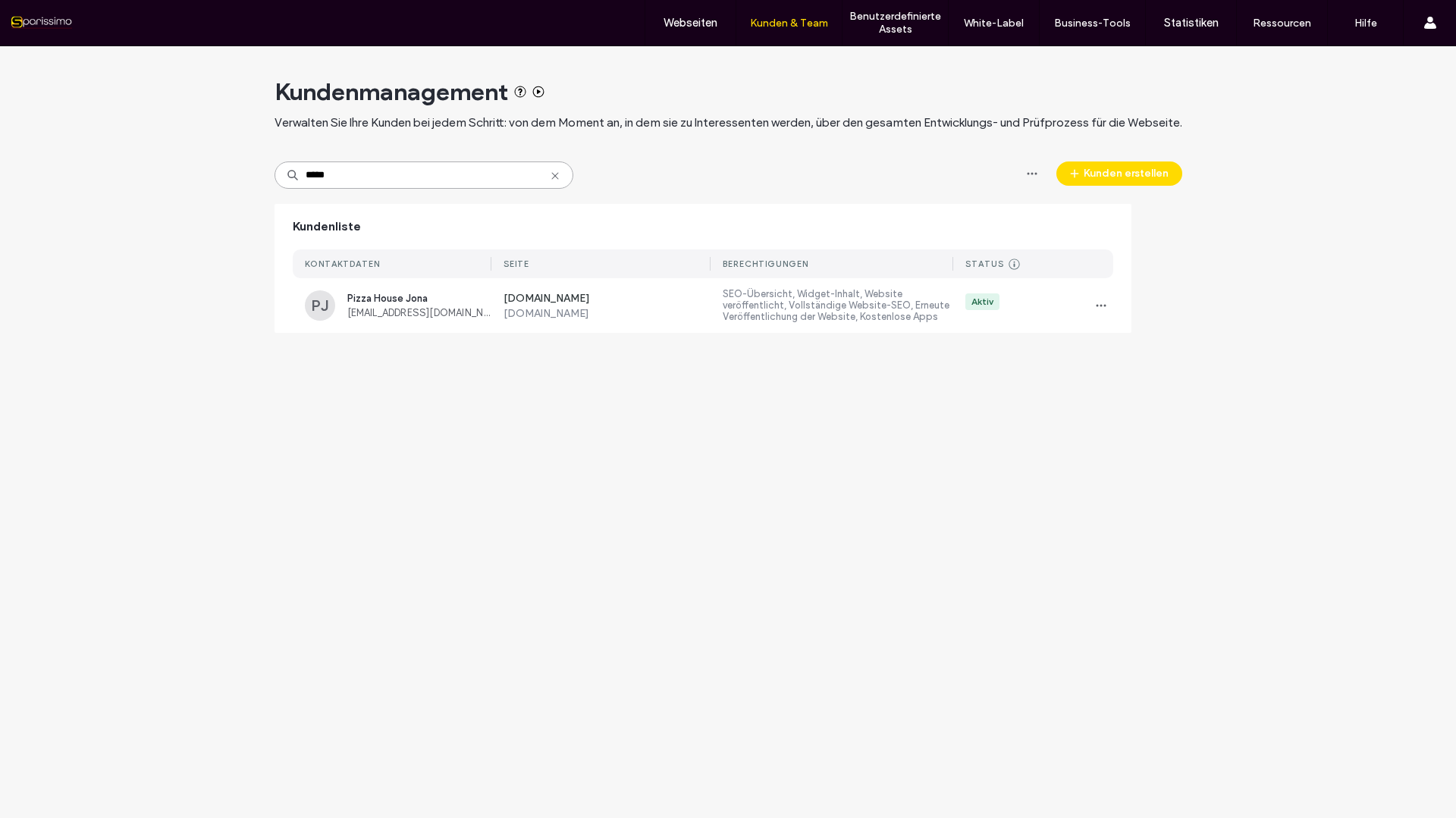
type input "*****"
click at [459, 622] on div "Kundenmanagement Verwalten Sie Ihre Kunden bei jedem Schritt: von dem Moment an…" at bounding box center [728, 432] width 1456 height 772
click at [549, 176] on icon at bounding box center [555, 175] width 12 height 12
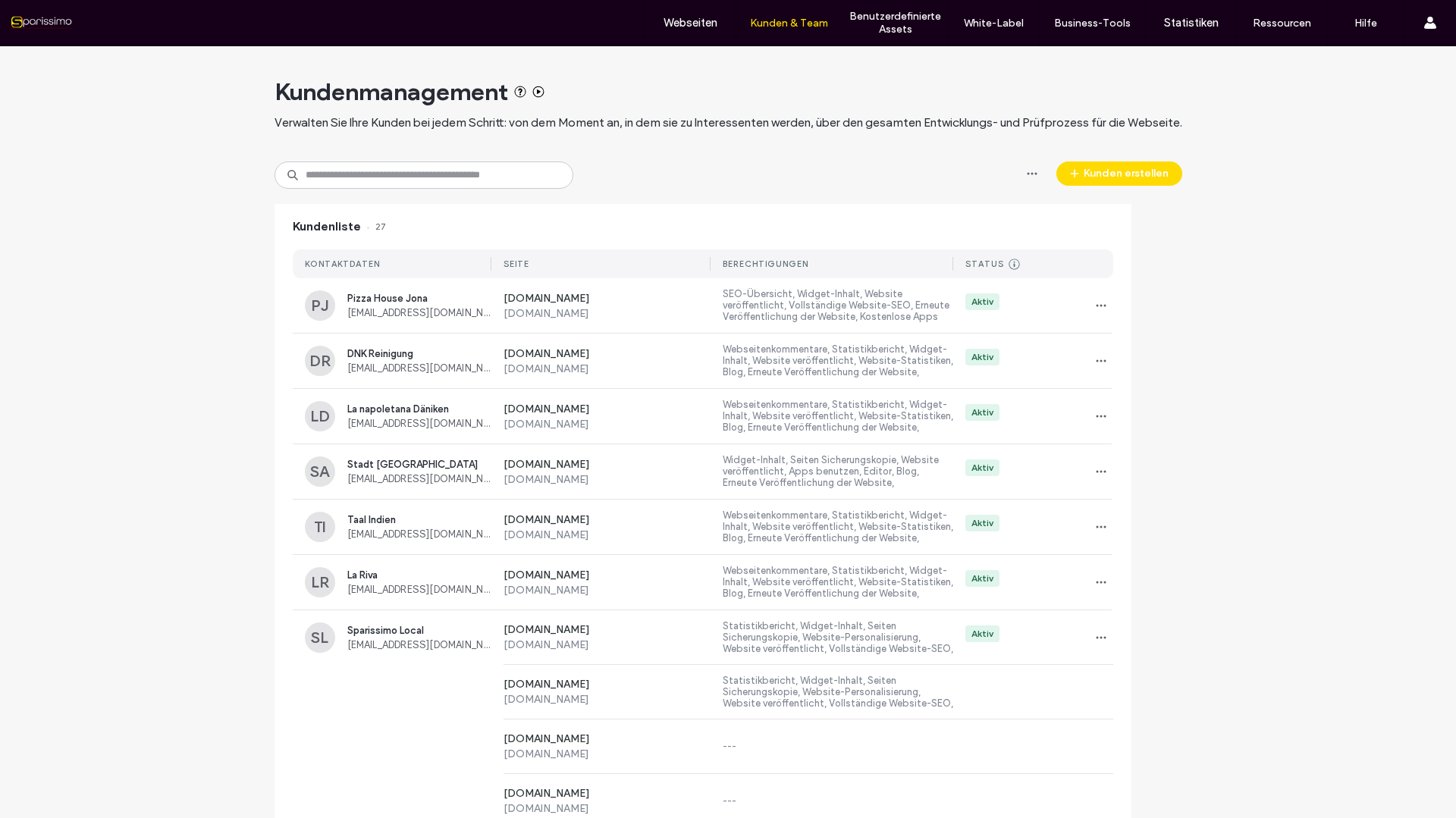
drag, startPoint x: 382, startPoint y: 417, endPoint x: 230, endPoint y: 368, distance: 159.7
